Goal: Use online tool/utility

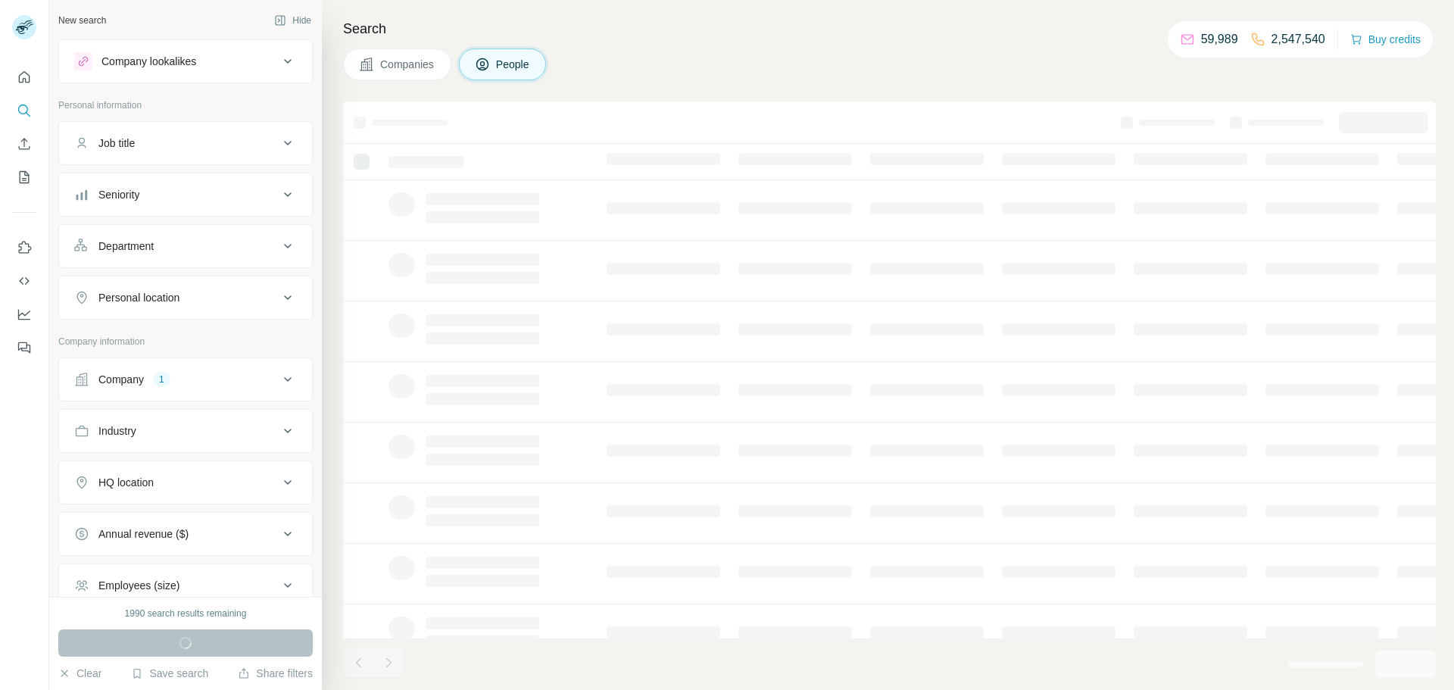
click at [180, 376] on div "Company 1" at bounding box center [176, 379] width 205 height 15
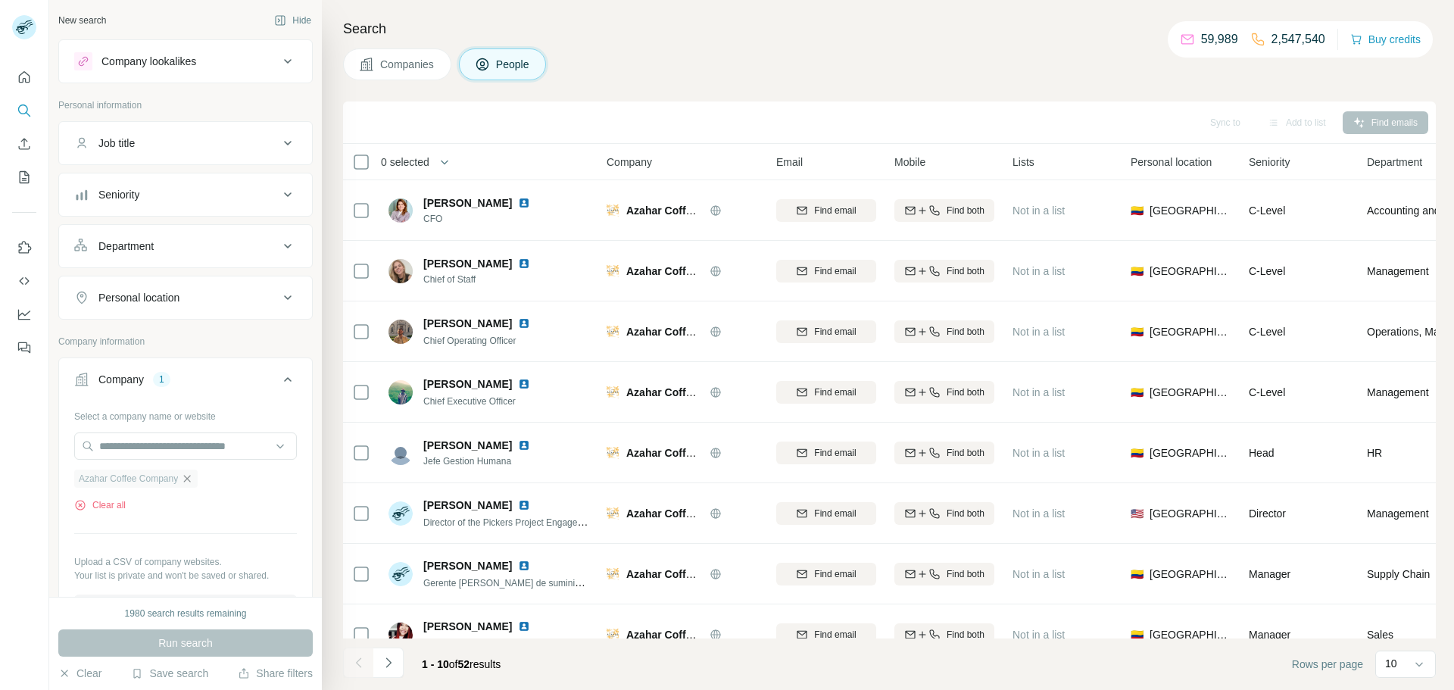
click at [191, 476] on icon "button" at bounding box center [187, 479] width 12 height 12
click at [173, 451] on input "text" at bounding box center [185, 445] width 223 height 27
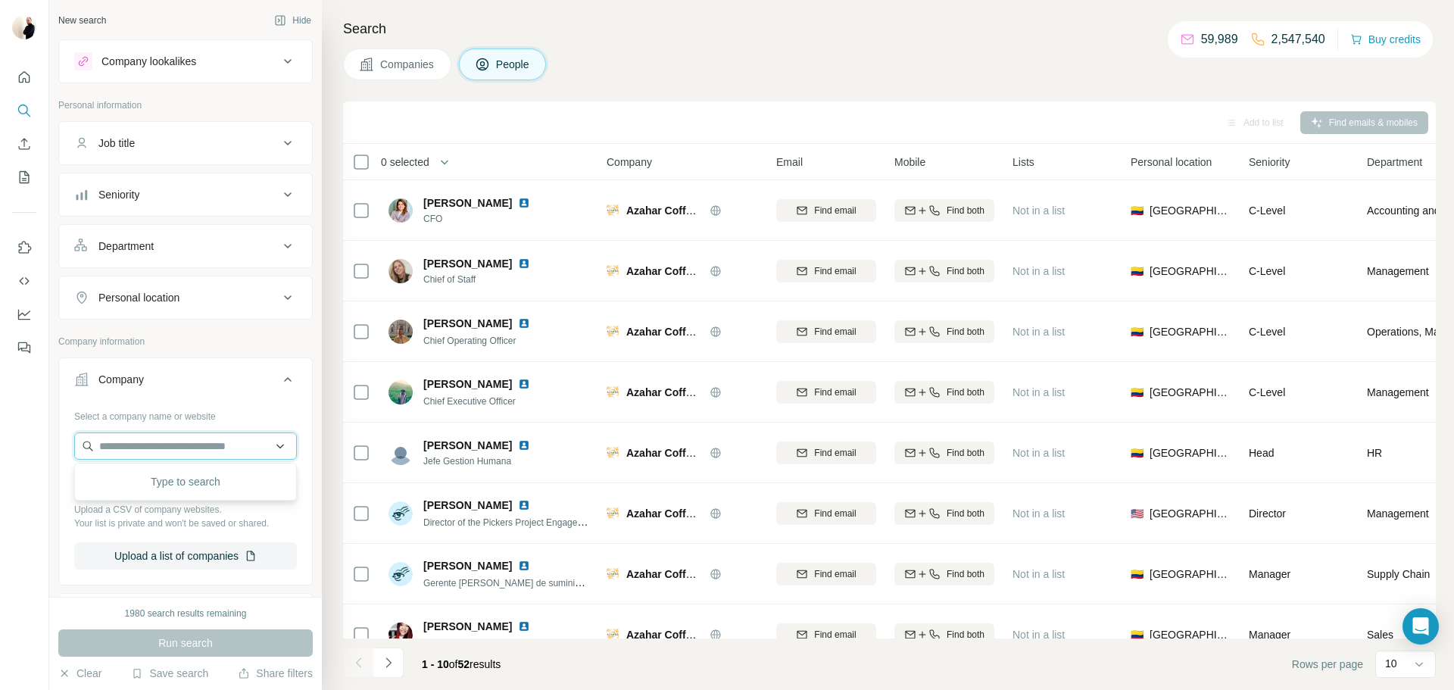
type input "**********"
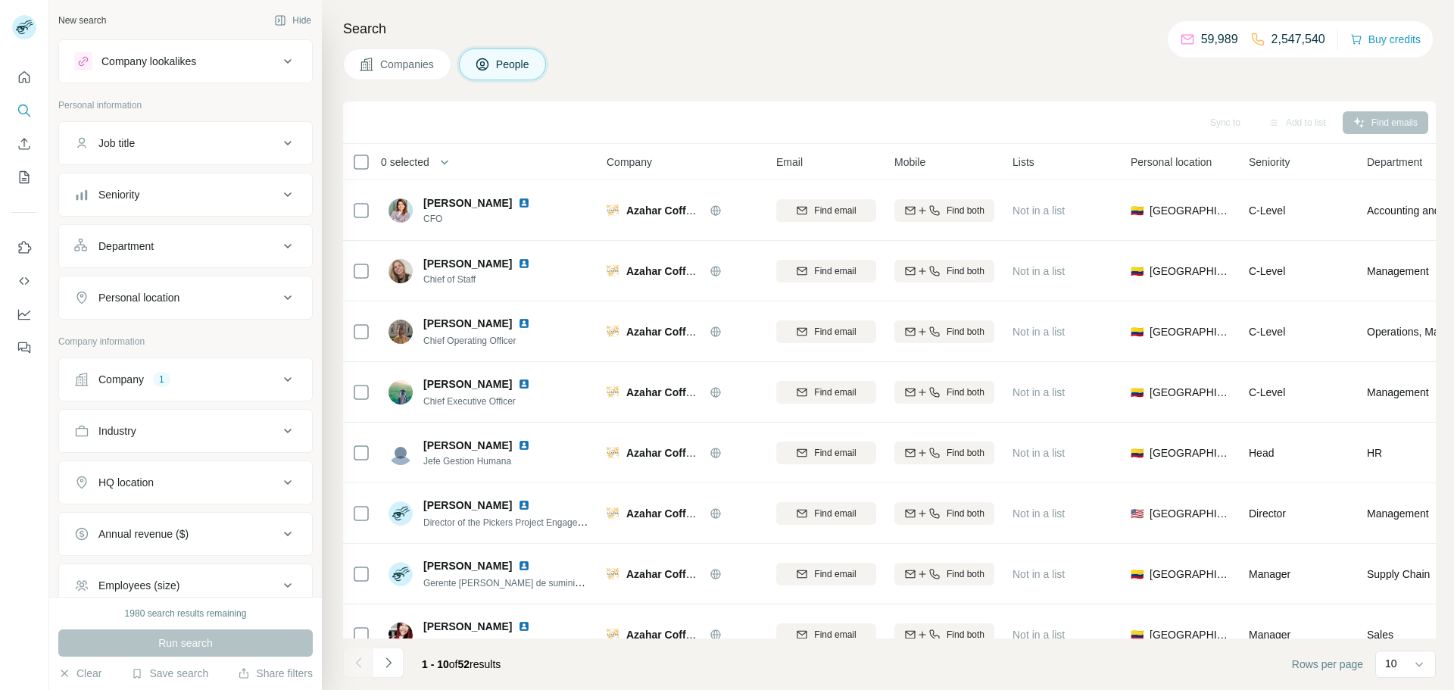
click at [183, 381] on div "Company 1" at bounding box center [176, 379] width 205 height 15
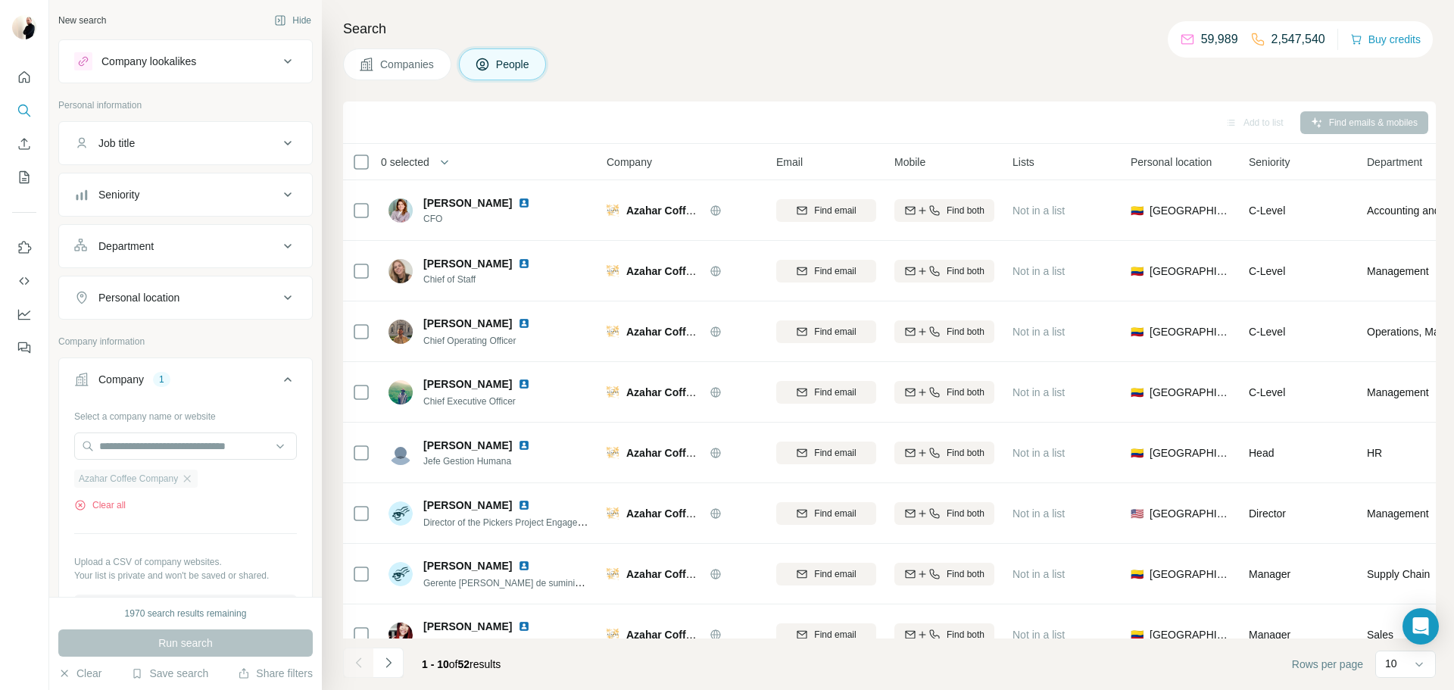
click at [159, 479] on span "Azahar Coffee Company" at bounding box center [128, 479] width 99 height 14
click at [193, 480] on icon "button" at bounding box center [187, 479] width 12 height 12
click at [167, 443] on input "text" at bounding box center [185, 445] width 223 height 27
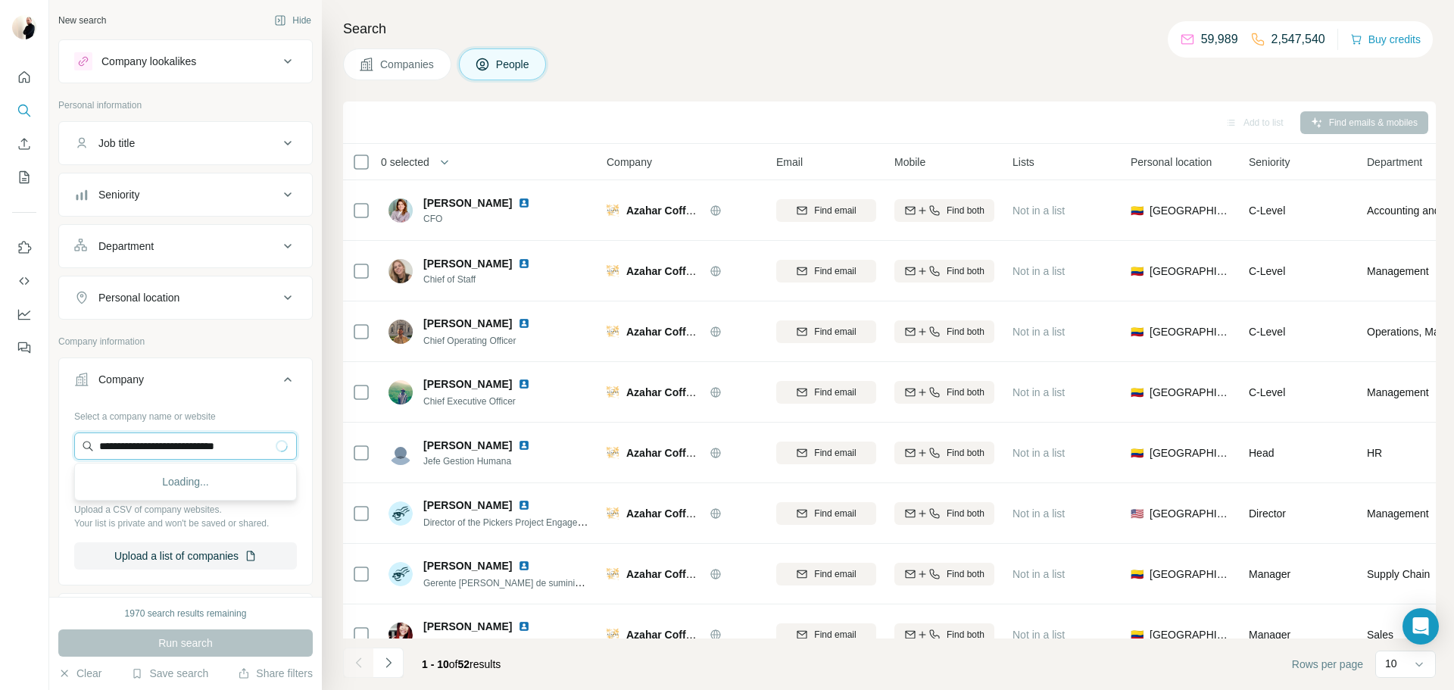
type input "**********"
click at [190, 495] on p "brooklyngrace.com" at bounding box center [153, 495] width 73 height 14
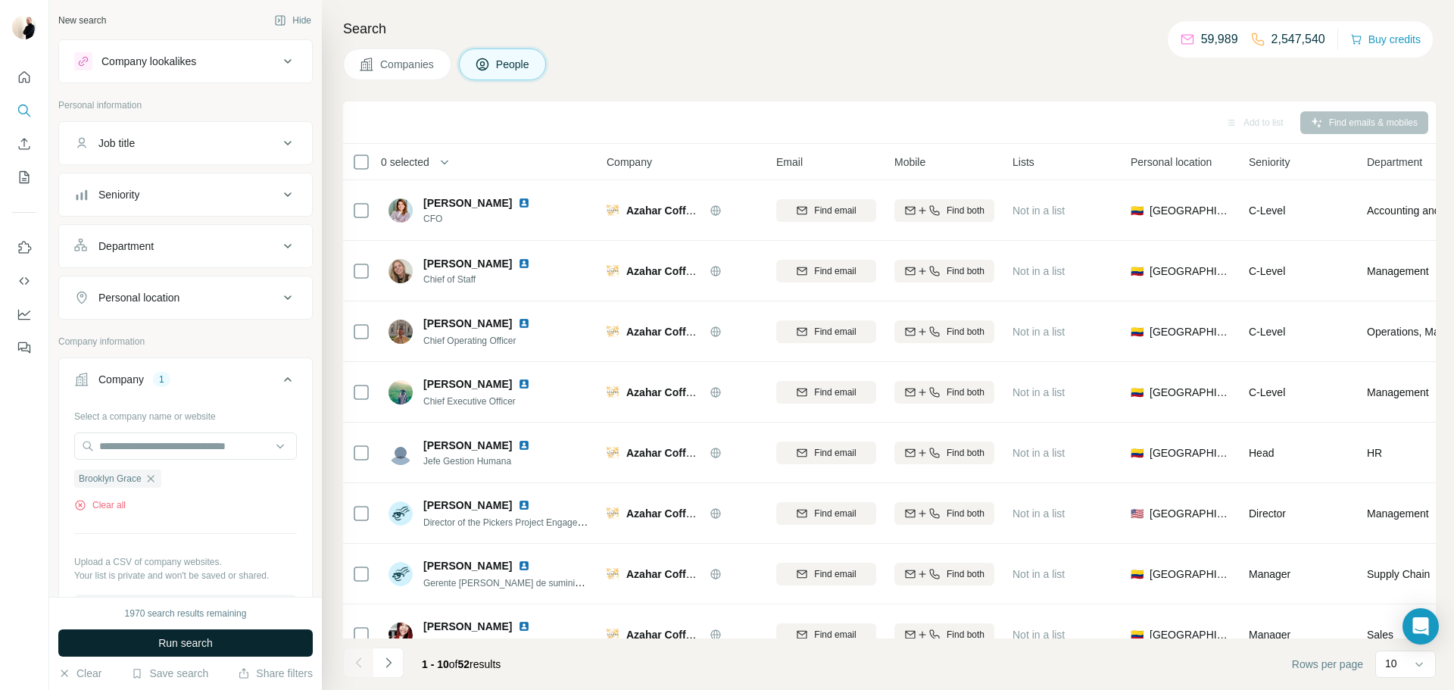
click at [226, 644] on button "Run search" at bounding box center [185, 642] width 254 height 27
